Goal: Information Seeking & Learning: Learn about a topic

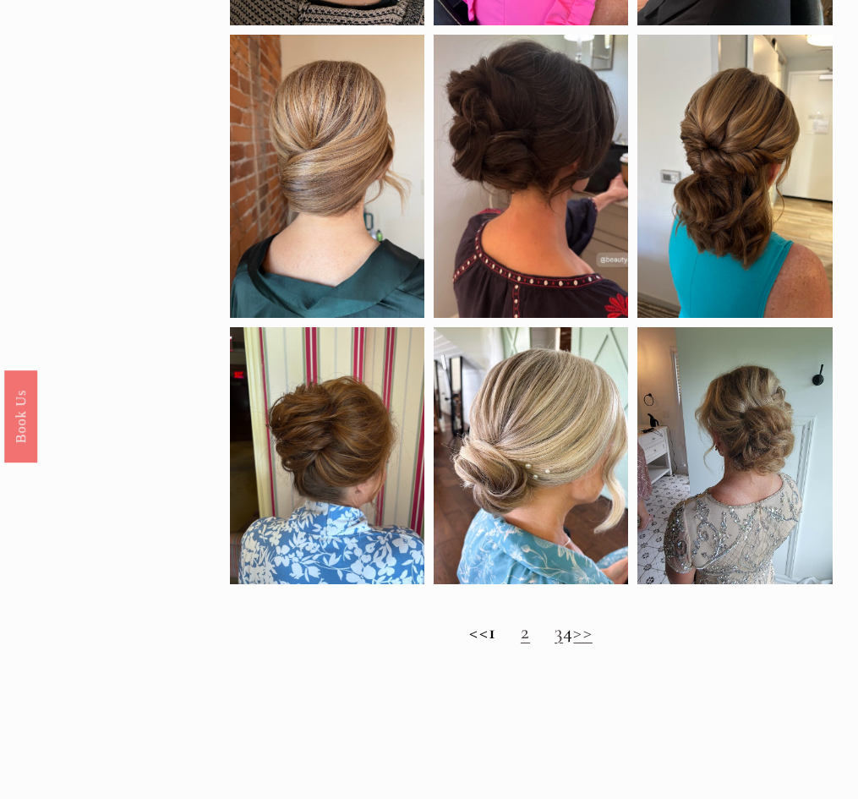
scroll to position [828, 0]
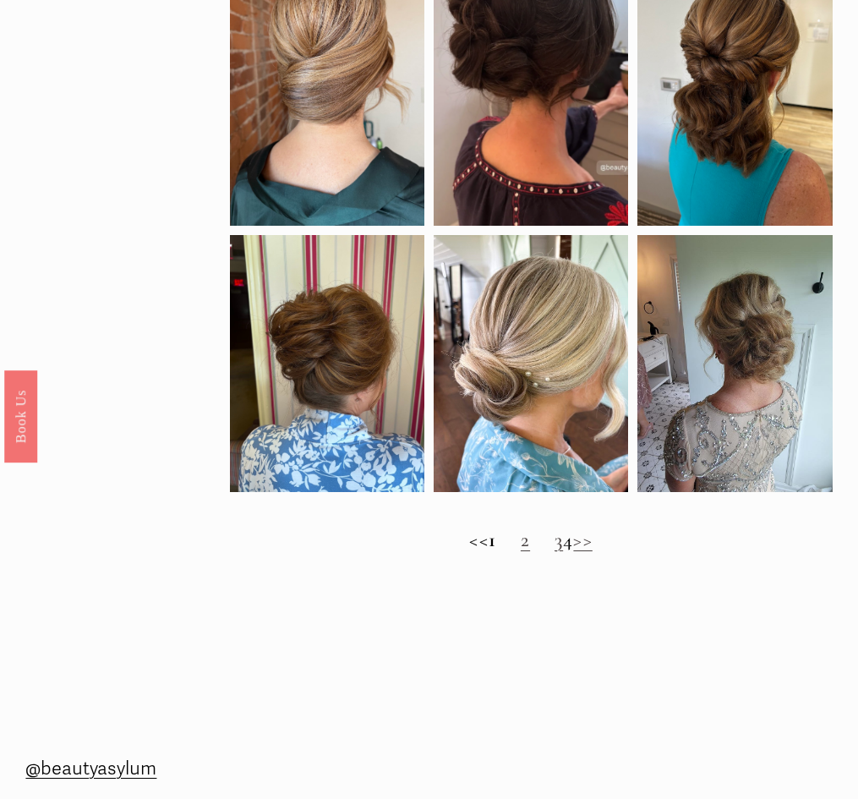
click at [521, 552] on link "2" at bounding box center [525, 539] width 9 height 25
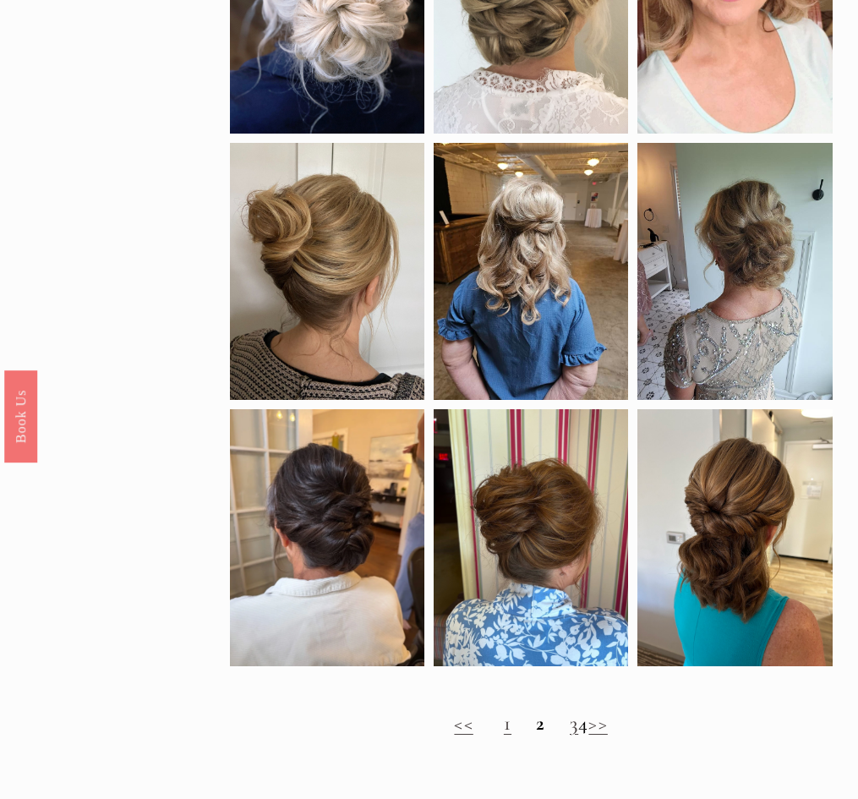
scroll to position [691, 0]
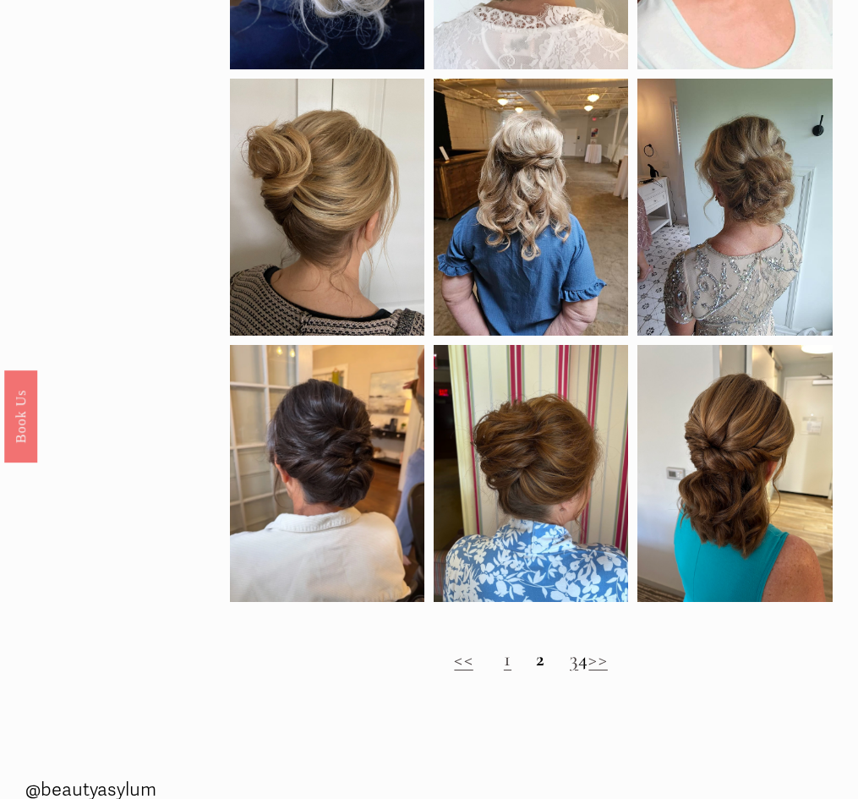
click at [570, 671] on link "3" at bounding box center [574, 659] width 8 height 25
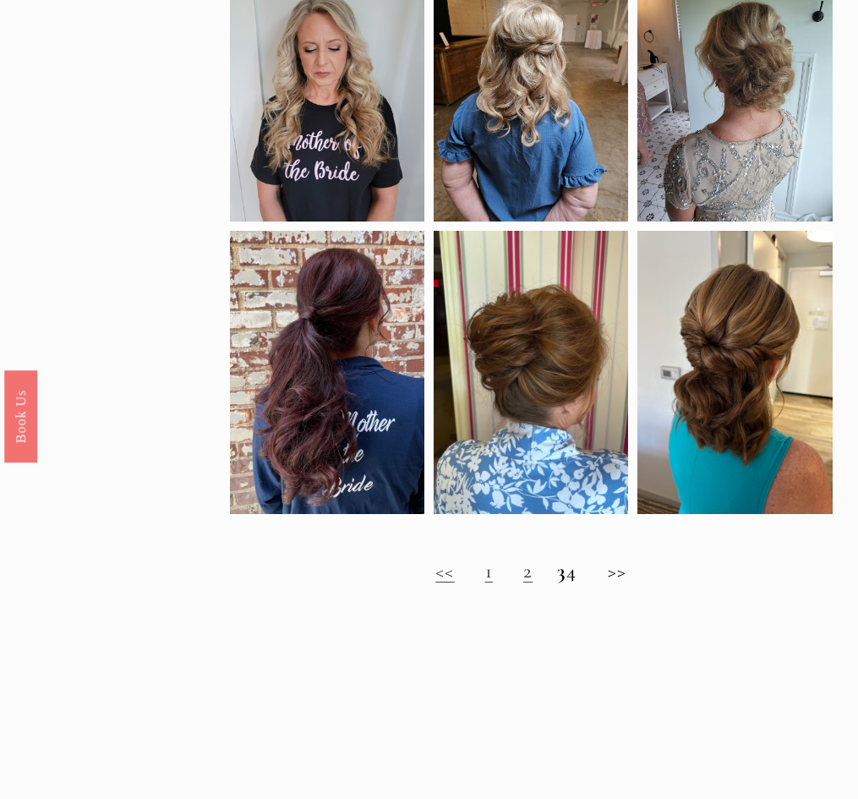
scroll to position [756, 0]
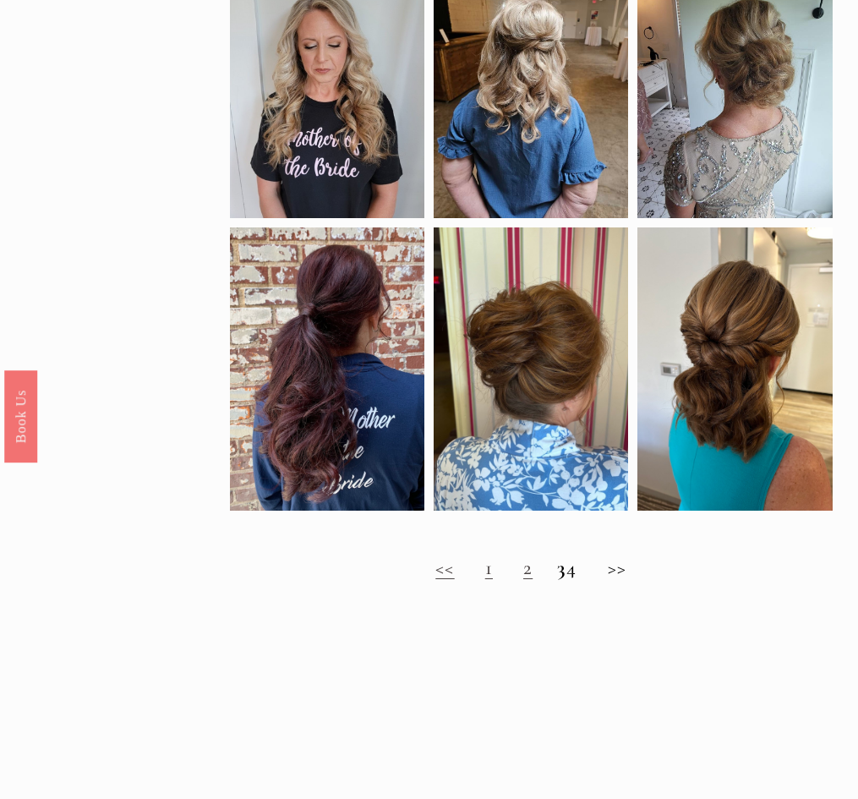
click at [585, 580] on h2 "<< 1 2 3 4 >>" at bounding box center [531, 568] width 603 height 24
click at [582, 580] on h2 "<< 1 2 3 4 >>" at bounding box center [531, 568] width 603 height 24
click at [630, 580] on h2 "<< 1 2 3 4 >>" at bounding box center [531, 568] width 603 height 24
click at [620, 578] on h2 "<< 1 2 3 4 >>" at bounding box center [531, 568] width 603 height 24
click at [523, 580] on link "2" at bounding box center [527, 567] width 9 height 25
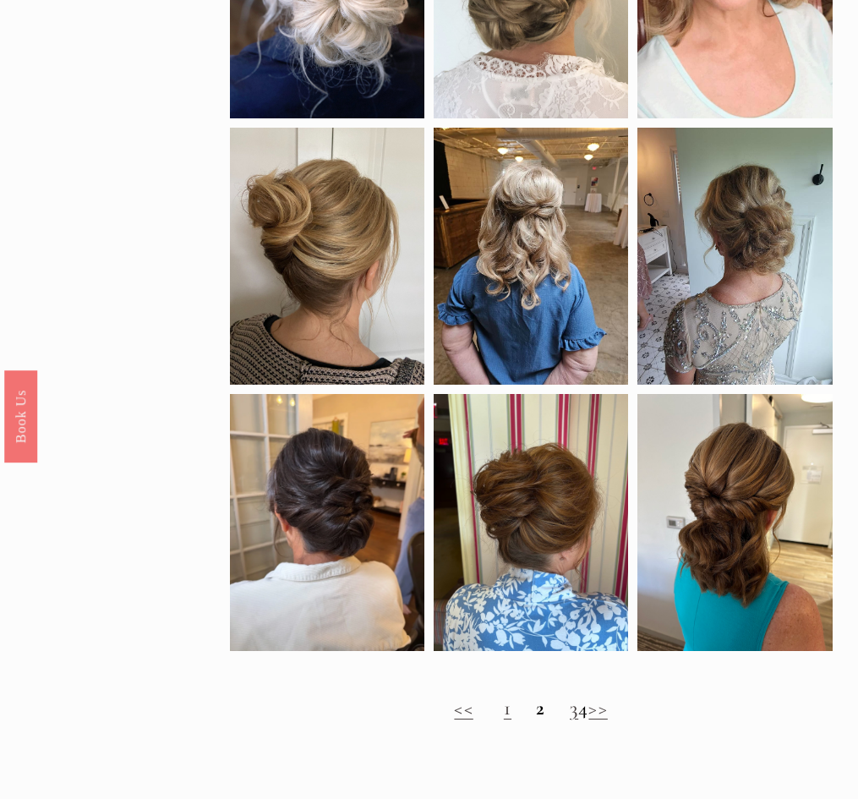
scroll to position [646, 0]
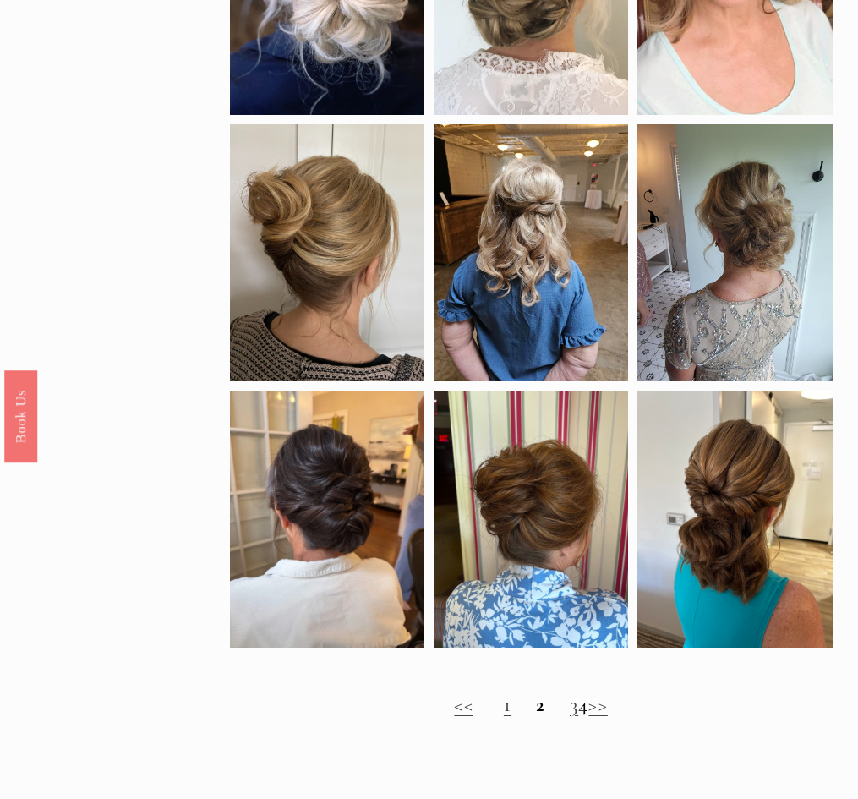
click at [579, 717] on h2 "<< 1 2 3 4 >>" at bounding box center [531, 705] width 603 height 24
click at [607, 717] on link ">>" at bounding box center [597, 704] width 19 height 25
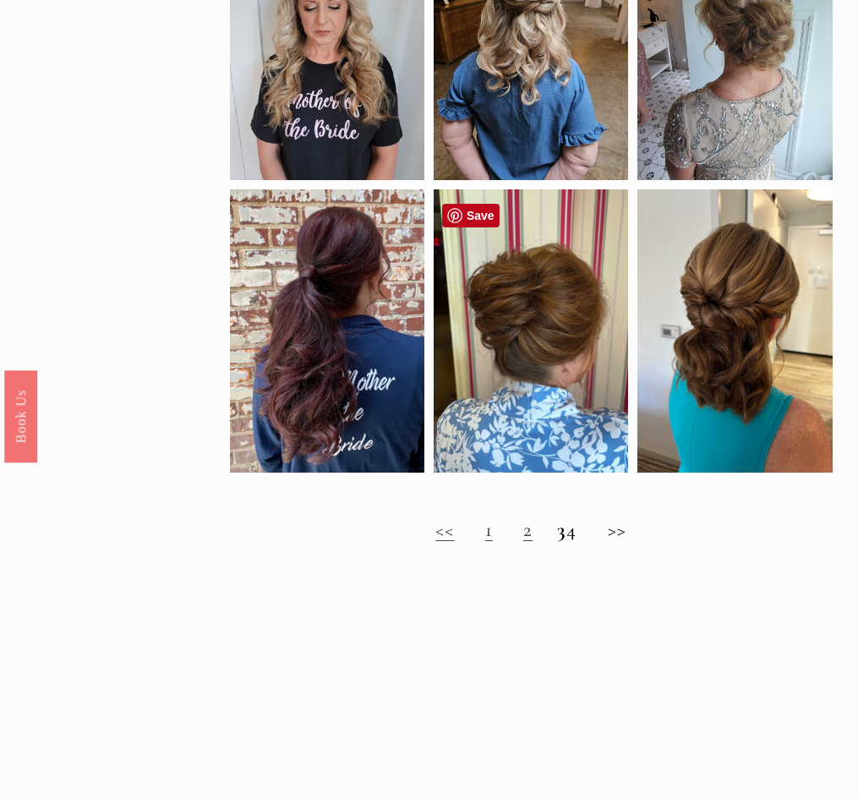
scroll to position [822, 0]
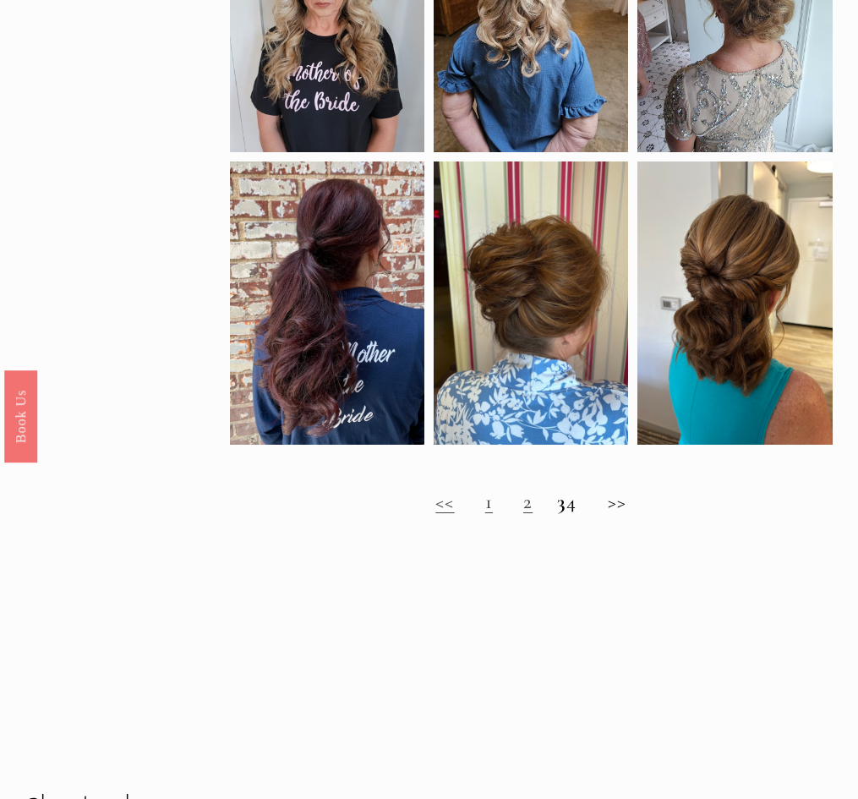
click at [521, 514] on h2 "<< 1 2 3 4 >>" at bounding box center [531, 502] width 603 height 24
click at [523, 514] on link "2" at bounding box center [527, 501] width 9 height 25
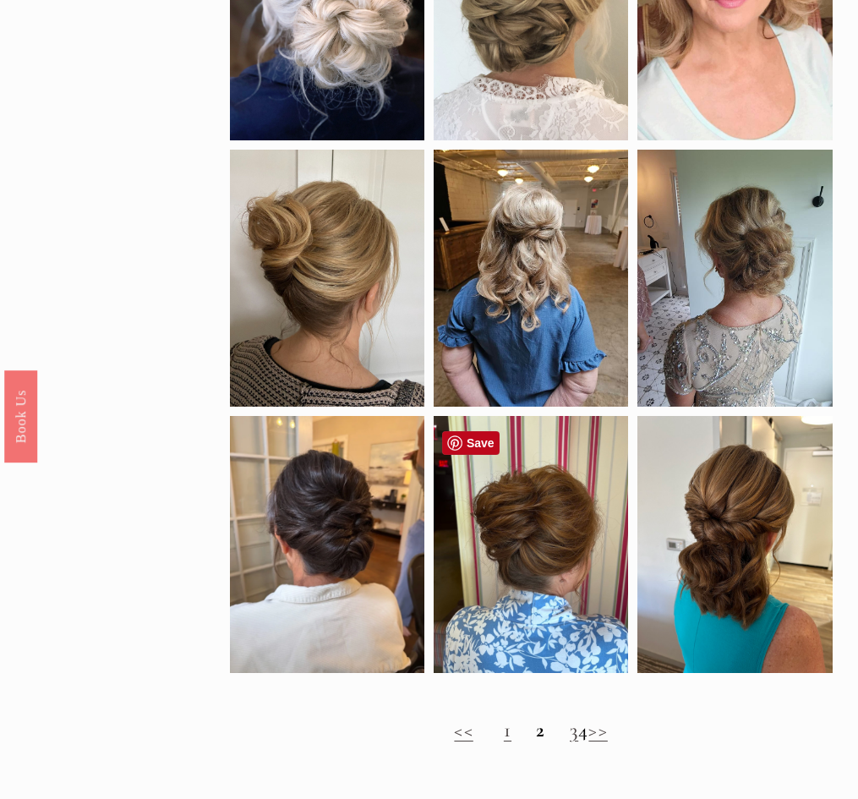
scroll to position [719, 0]
